Goal: Navigation & Orientation: Find specific page/section

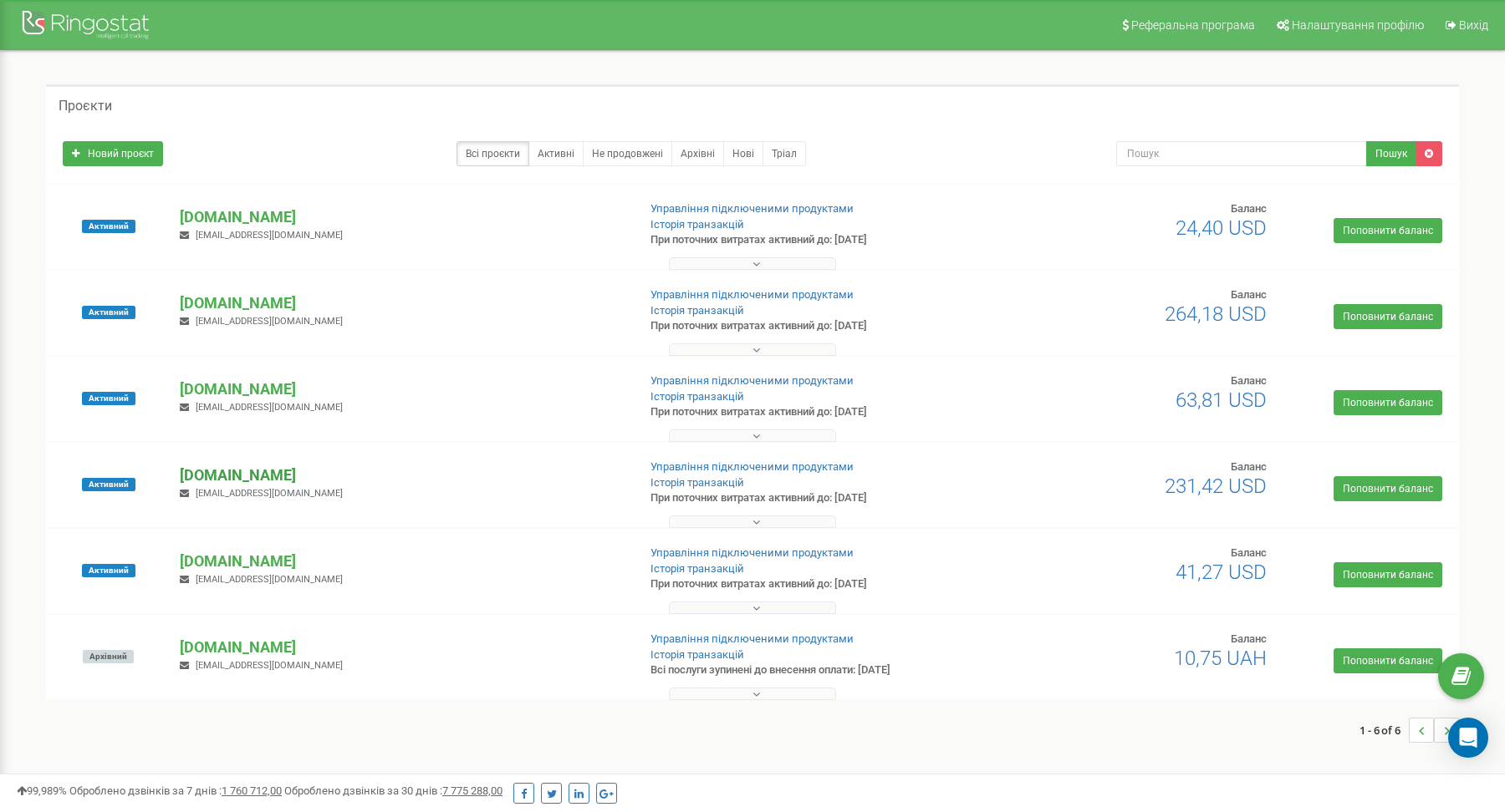
click at [261, 477] on p "[DOMAIN_NAME]" at bounding box center [401, 475] width 443 height 21
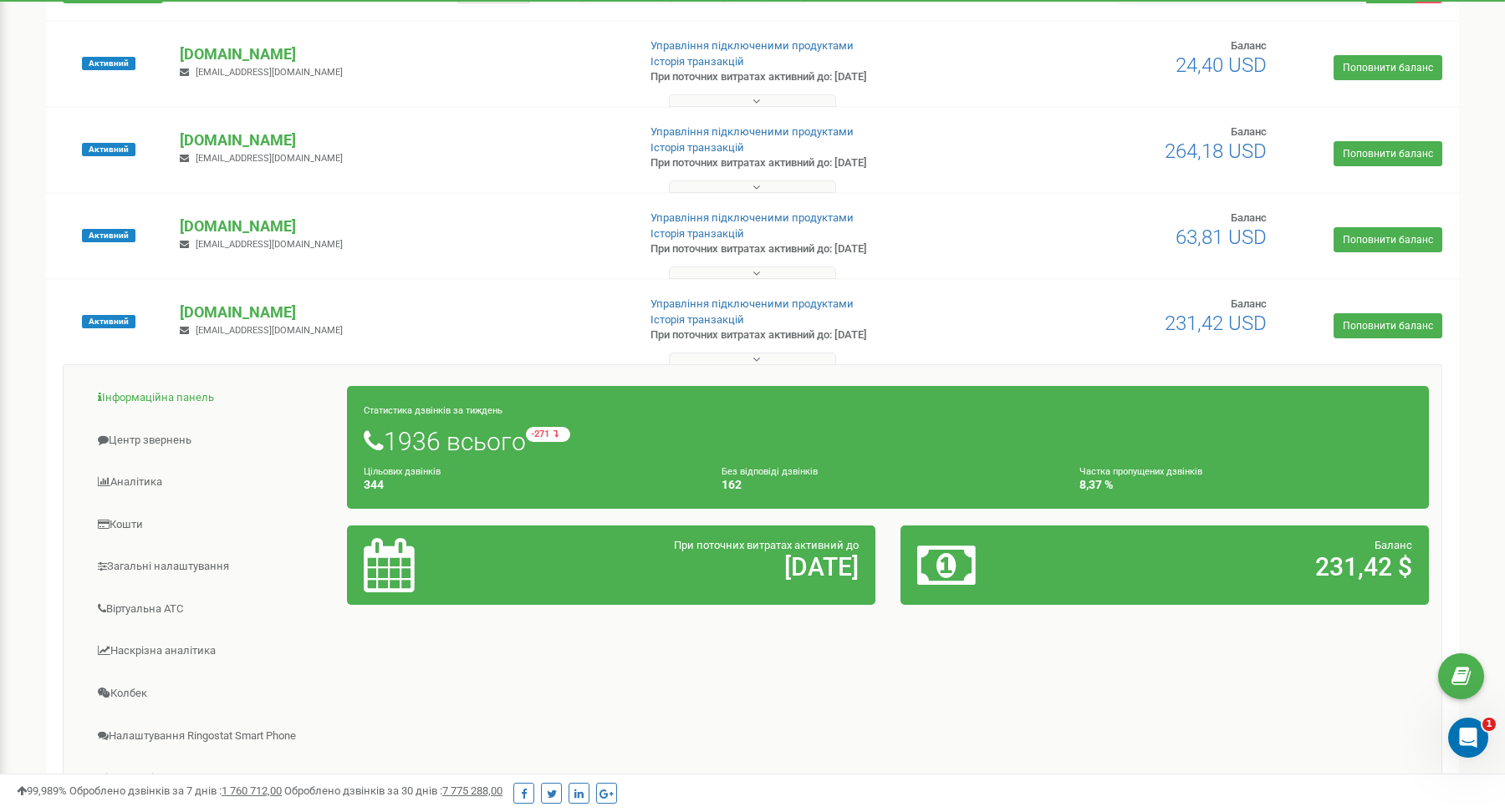
scroll to position [161, 0]
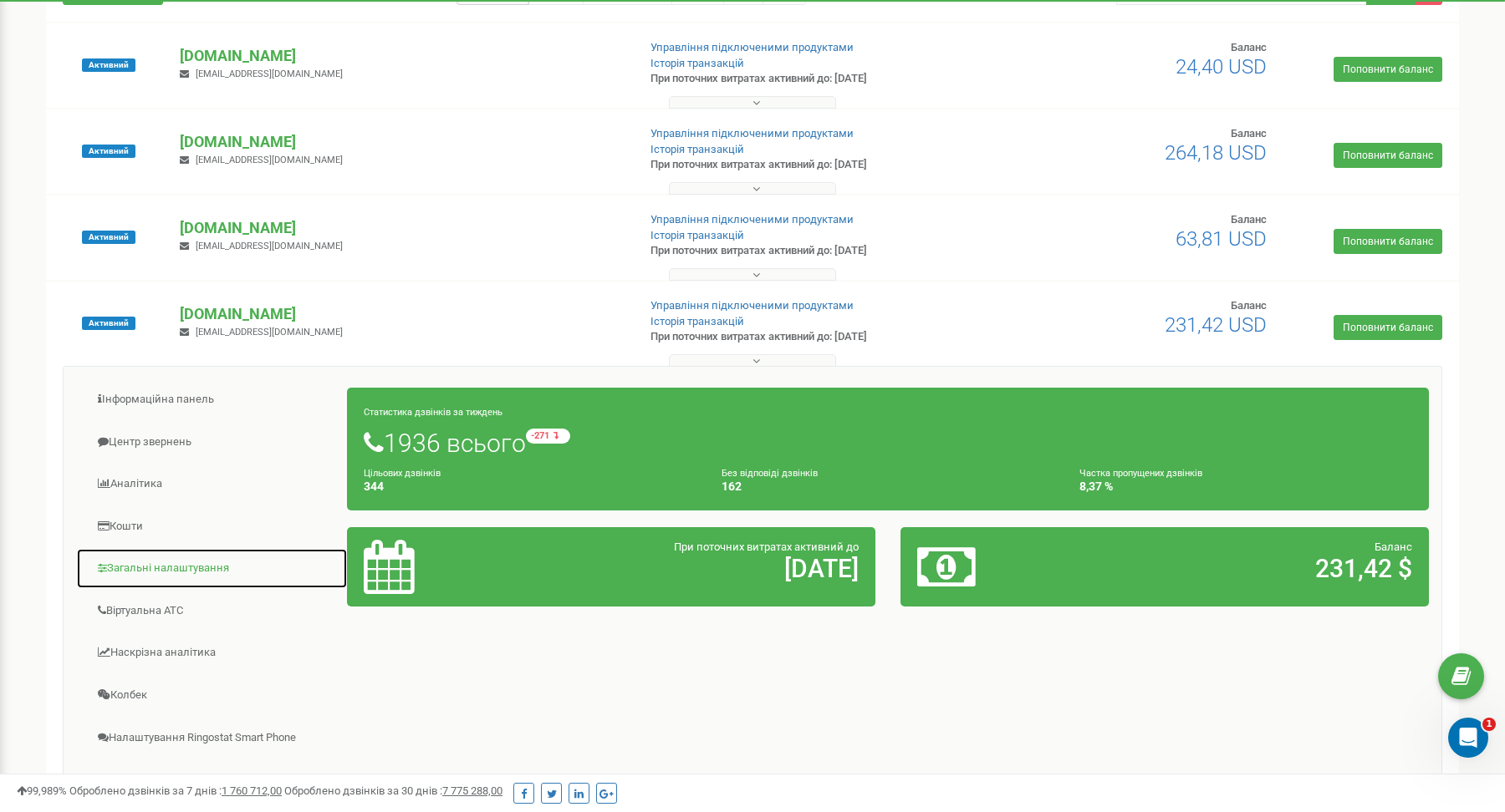
click at [163, 564] on link "Загальні налаштування" at bounding box center [211, 568] width 272 height 41
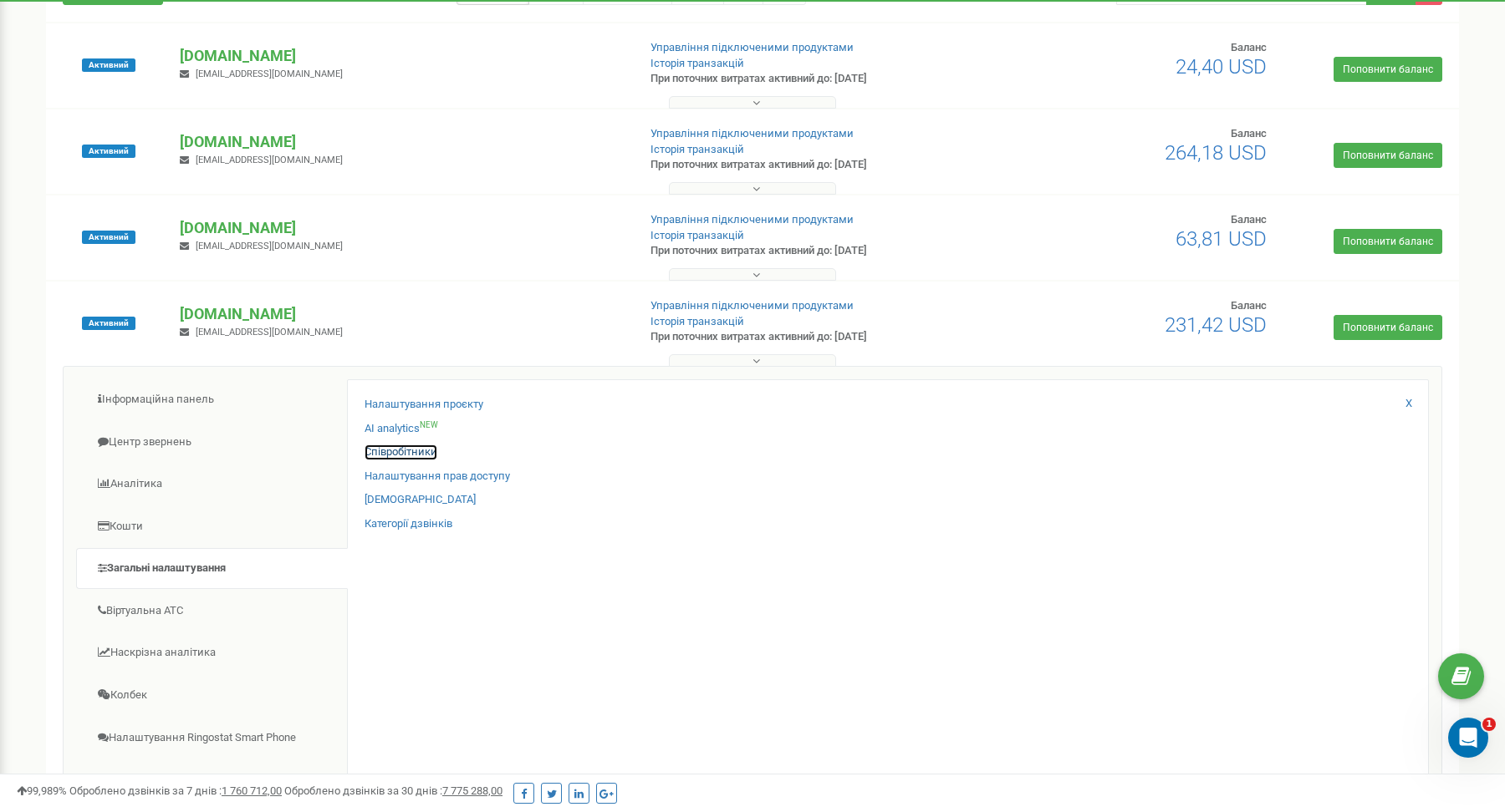
click at [422, 450] on link "Співробітники" at bounding box center [401, 452] width 73 height 16
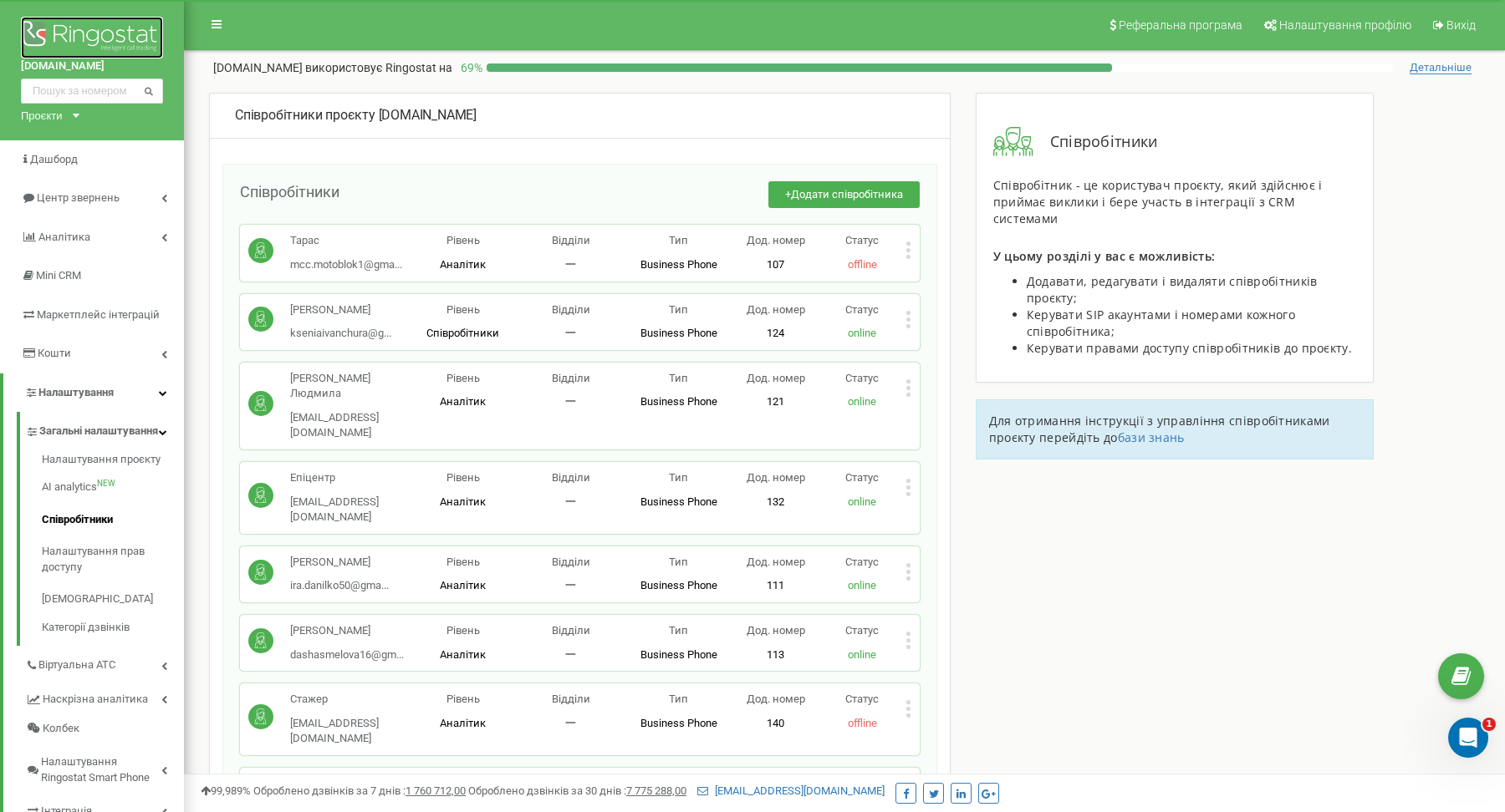
click at [102, 23] on img at bounding box center [91, 37] width 142 height 42
